Goal: Find specific page/section: Find specific page/section

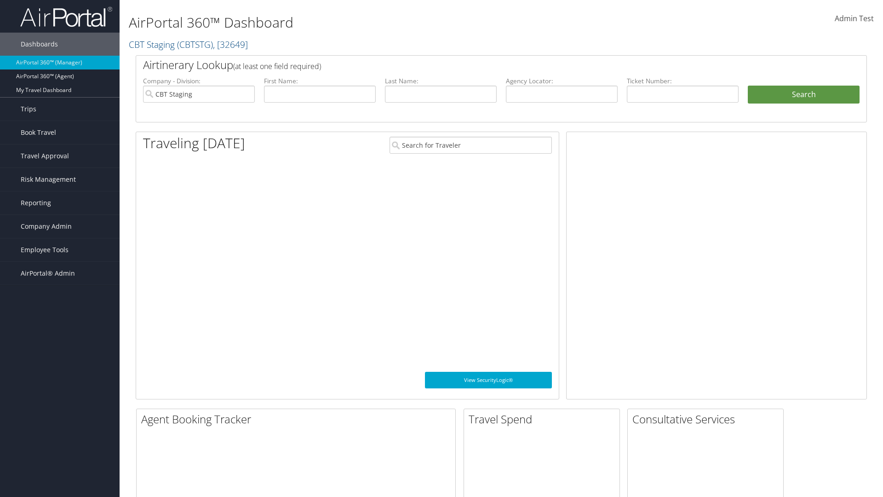
click at [60, 226] on span "Company Admin" at bounding box center [46, 226] width 51 height 23
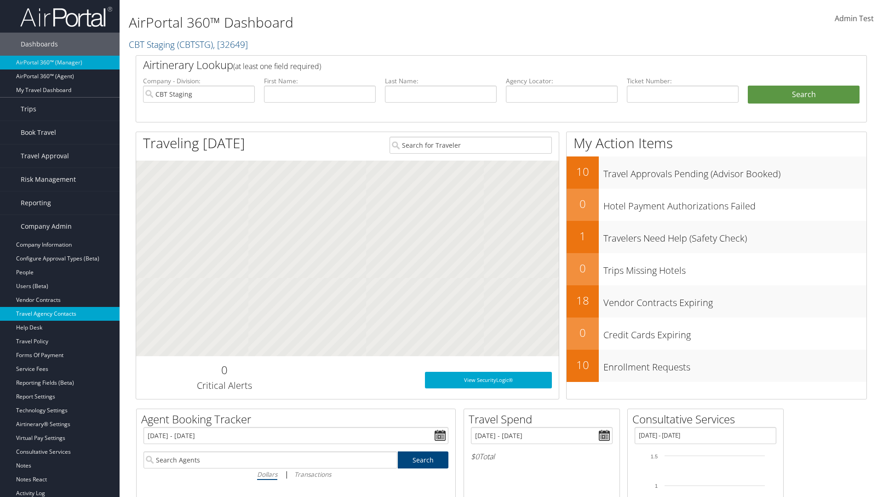
click at [60, 314] on link "Travel Agency Contacts" at bounding box center [60, 314] width 120 height 14
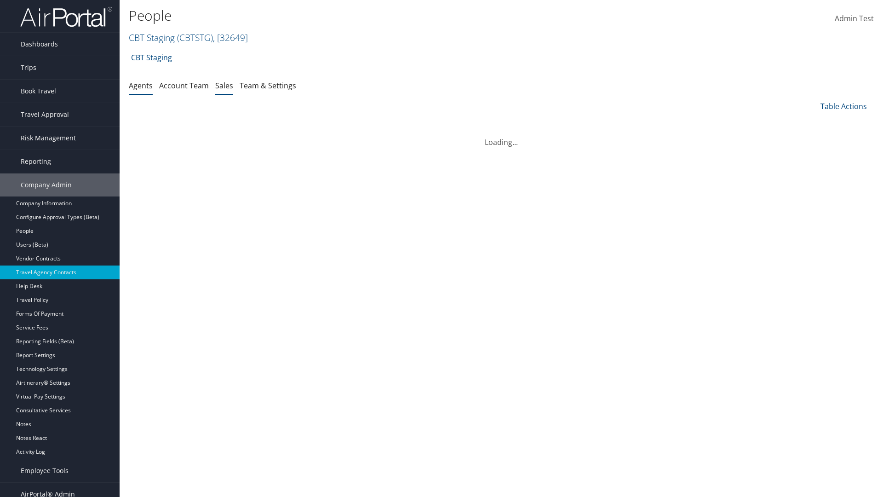
click at [224, 85] on link "Sales" at bounding box center [224, 85] width 18 height 10
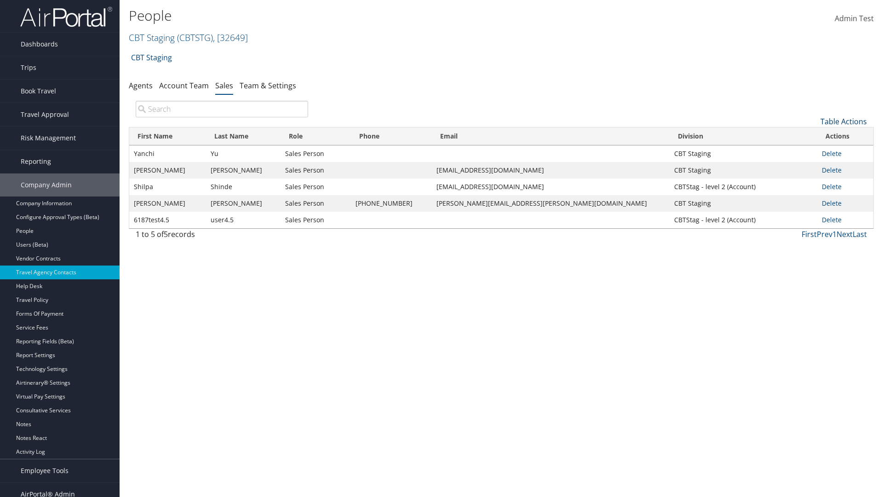
click at [844, 121] on link "Table Actions" at bounding box center [844, 121] width 46 height 10
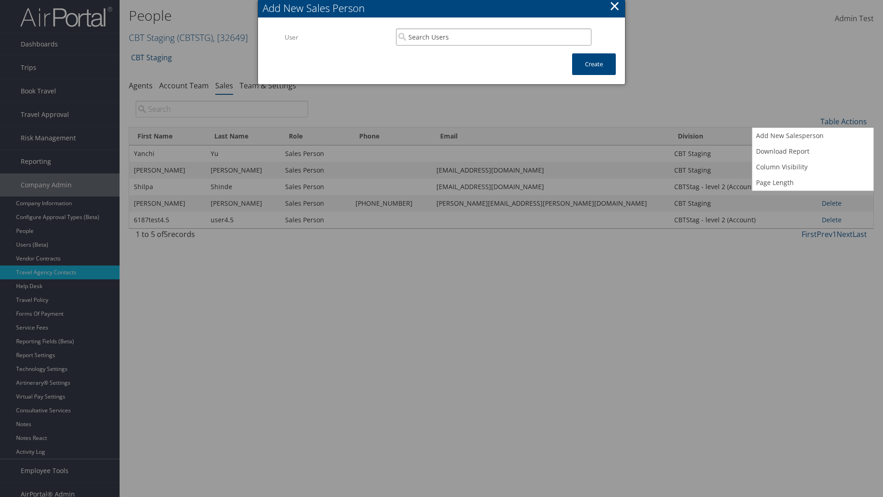
click at [494, 37] on input "search" at bounding box center [493, 37] width 195 height 17
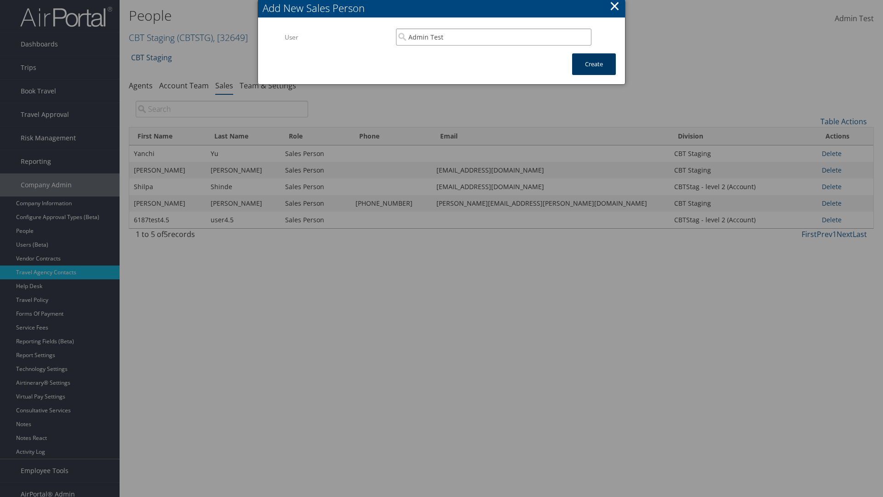
type input "Admin Test"
click at [594, 64] on button "Create" at bounding box center [594, 64] width 44 height 22
